Goal: Check status: Check status

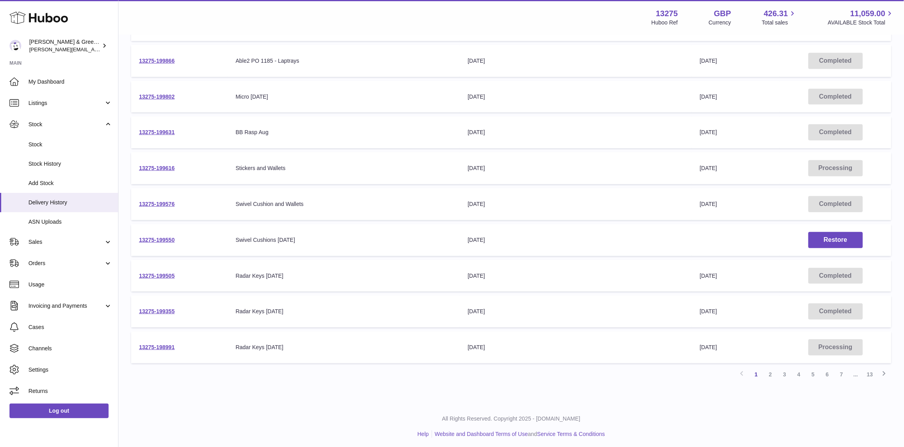
scroll to position [98, 0]
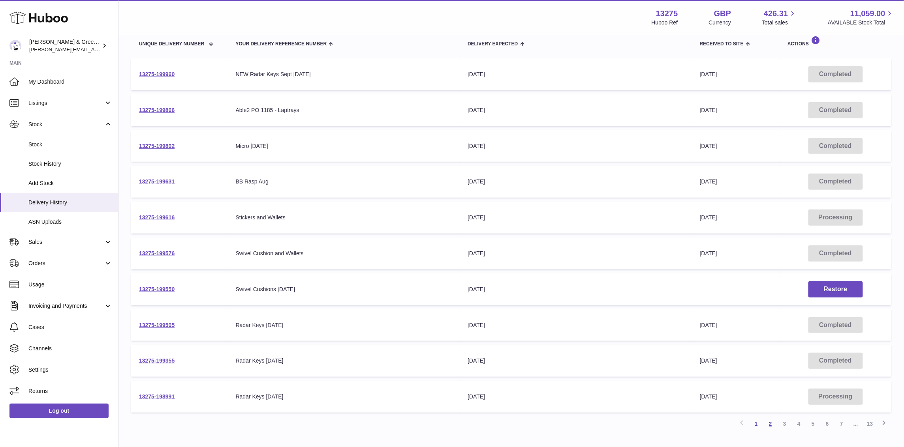
click at [770, 423] on link "2" at bounding box center [770, 424] width 14 height 14
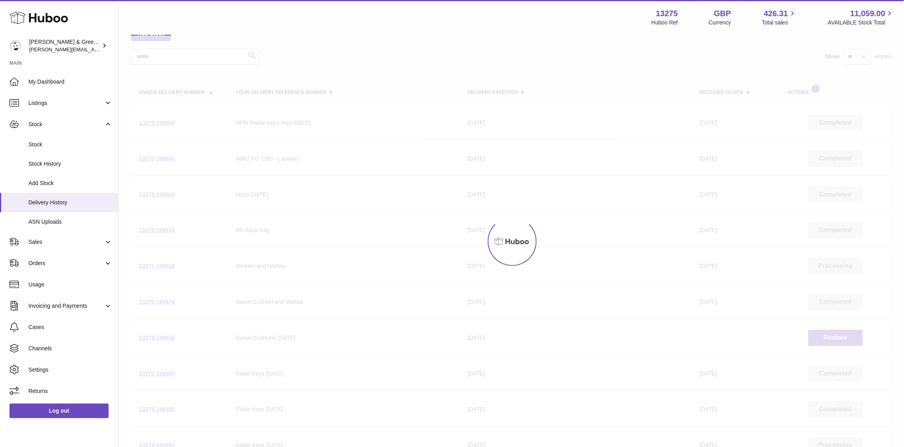
scroll to position [36, 0]
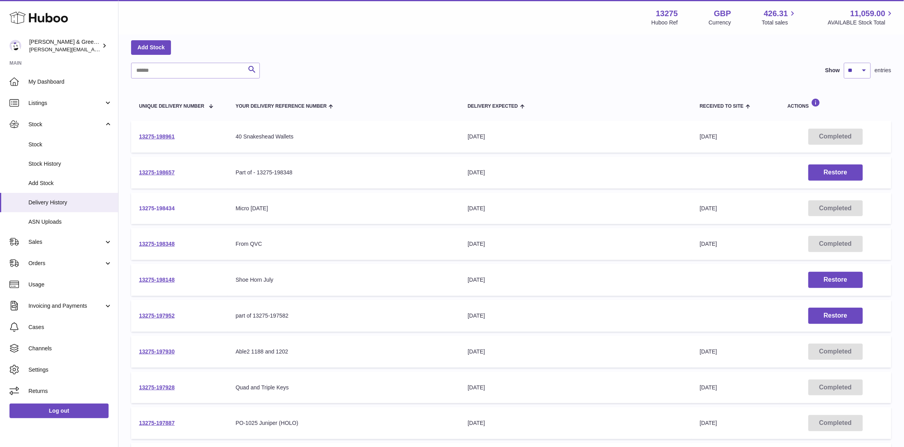
click at [159, 209] on link "13275-198434" at bounding box center [157, 208] width 36 height 6
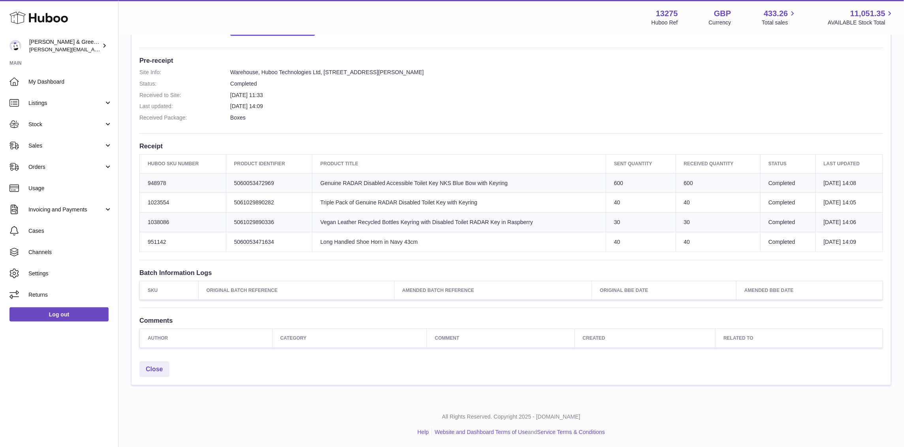
scroll to position [193, 0]
drag, startPoint x: 346, startPoint y: 237, endPoint x: 672, endPoint y: 17, distance: 393.3
click at [659, 247] on tr "Huboo SKU Number 951142 Client Identifier 5060053471634 Product title Long Hand…" at bounding box center [511, 242] width 743 height 20
